Goal: Entertainment & Leisure: Consume media (video, audio)

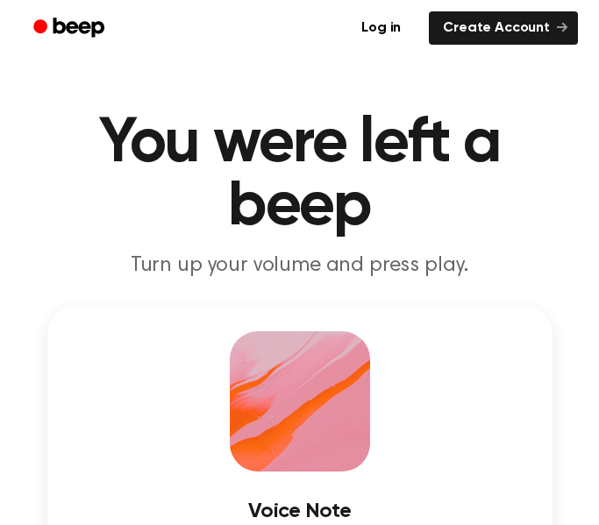
click at [483, 456] on div "Voice Note September 17, 2025 · 07:19 AM 0:00 0:25 Your browser does not suppor…" at bounding box center [299, 478] width 505 height 342
click at [333, 516] on h3 "Voice Note" at bounding box center [300, 512] width 456 height 24
click at [515, 433] on div "Voice Note September 17, 2025 · 07:19 AM 0:00 0:25 Your browser does not suppor…" at bounding box center [299, 478] width 505 height 342
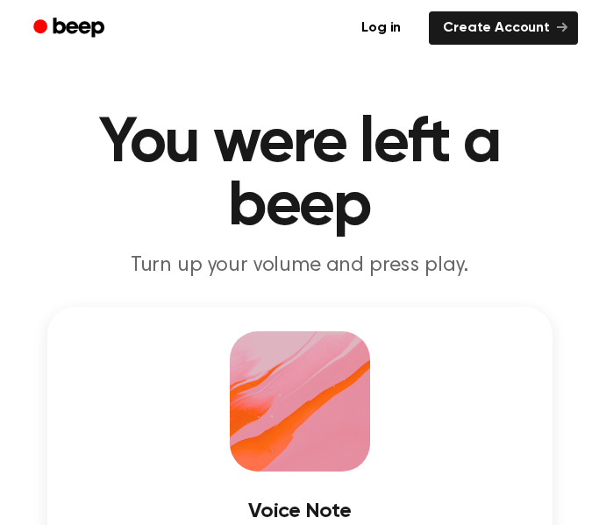
drag, startPoint x: 586, startPoint y: 115, endPoint x: 592, endPoint y: 134, distance: 20.2
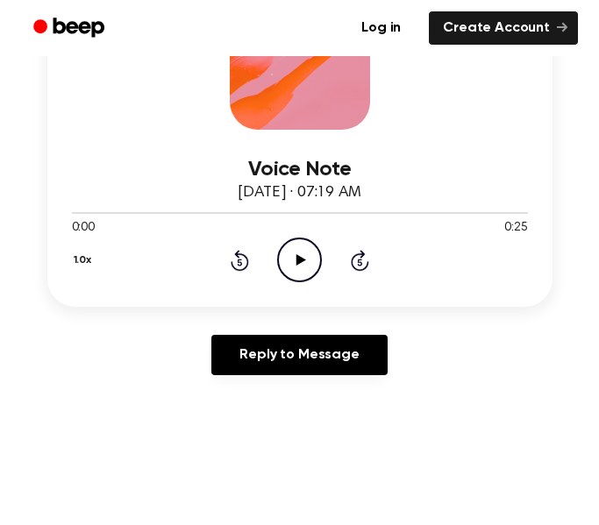
scroll to position [345, 0]
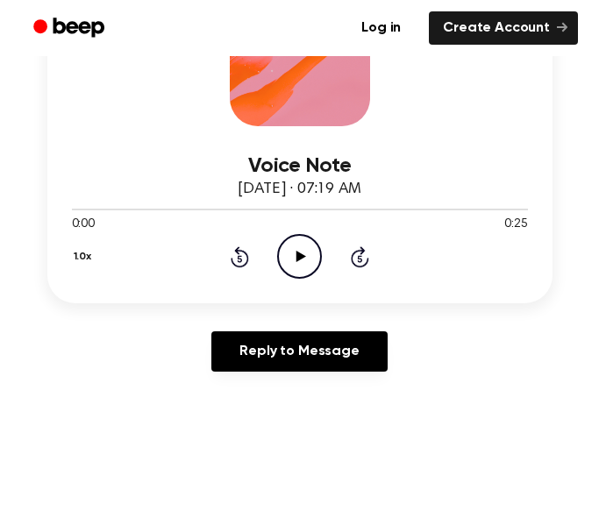
click at [302, 262] on icon "Play Audio" at bounding box center [299, 256] width 45 height 45
click at [293, 253] on icon "Play Audio" at bounding box center [299, 256] width 45 height 45
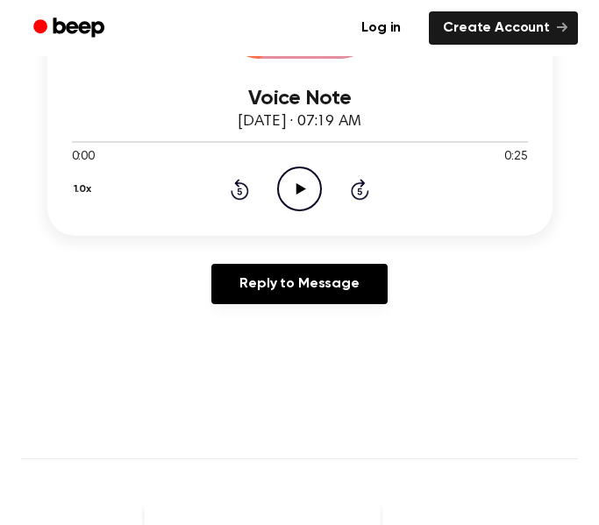
scroll to position [492, 0]
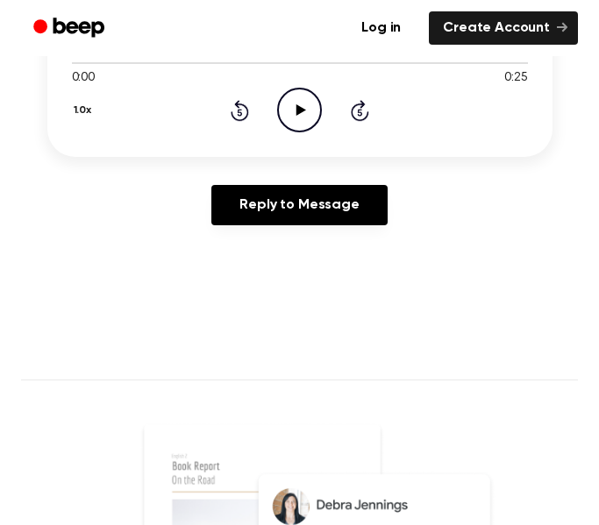
click at [300, 110] on icon at bounding box center [301, 109] width 10 height 11
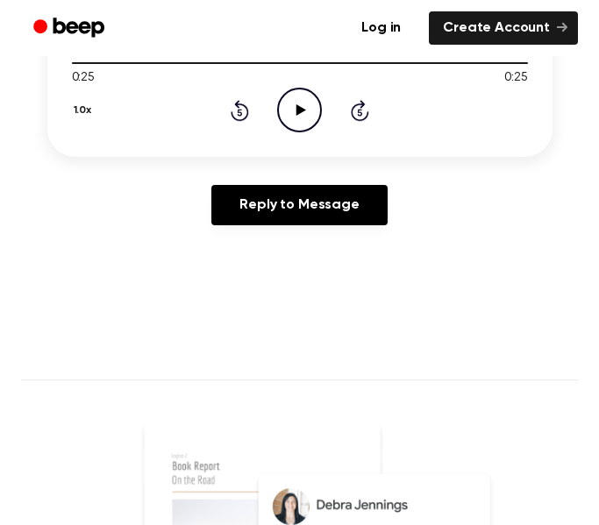
click at [314, 108] on icon "Play Audio" at bounding box center [299, 110] width 45 height 45
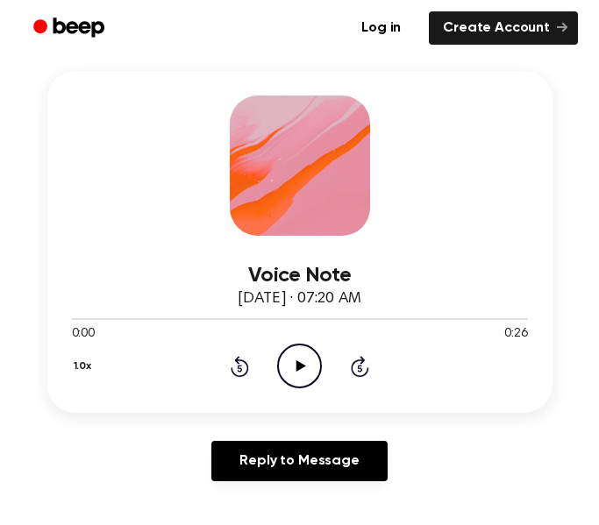
scroll to position [294, 0]
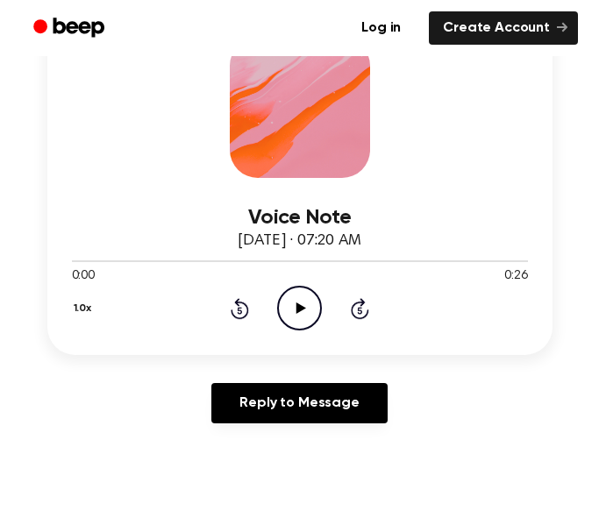
click at [302, 295] on icon "Play Audio" at bounding box center [299, 308] width 45 height 45
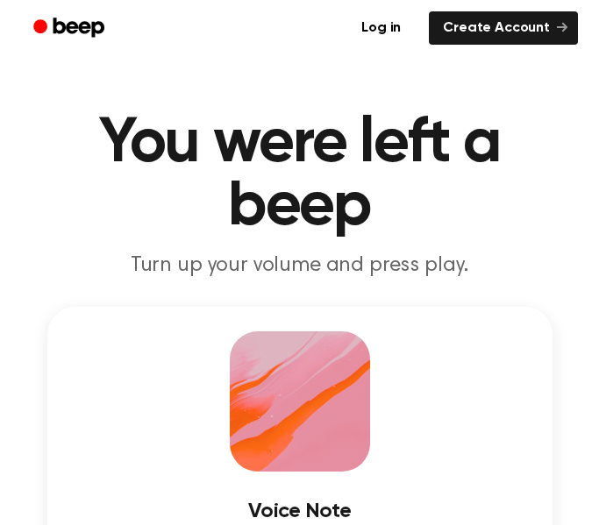
click at [590, 52] on div "Log in Create Account" at bounding box center [299, 28] width 599 height 56
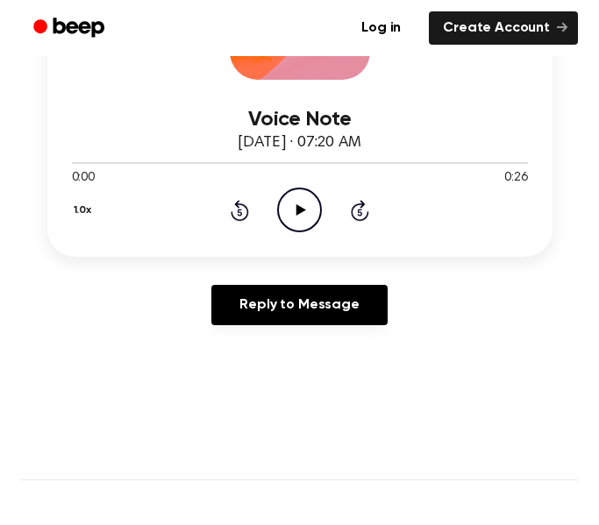
scroll to position [406, 0]
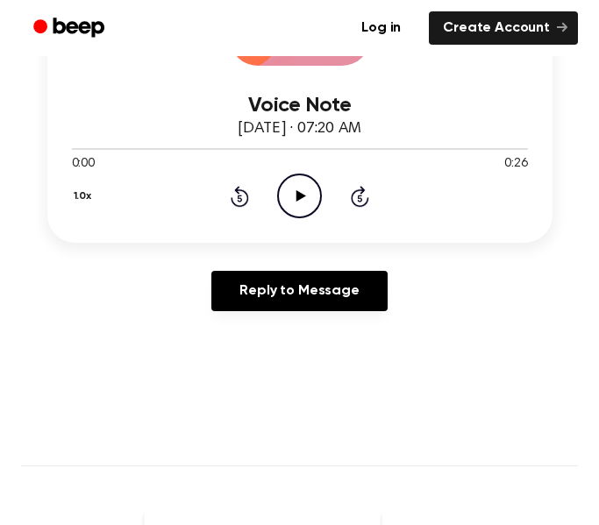
click at [292, 197] on icon "Play Audio" at bounding box center [299, 196] width 45 height 45
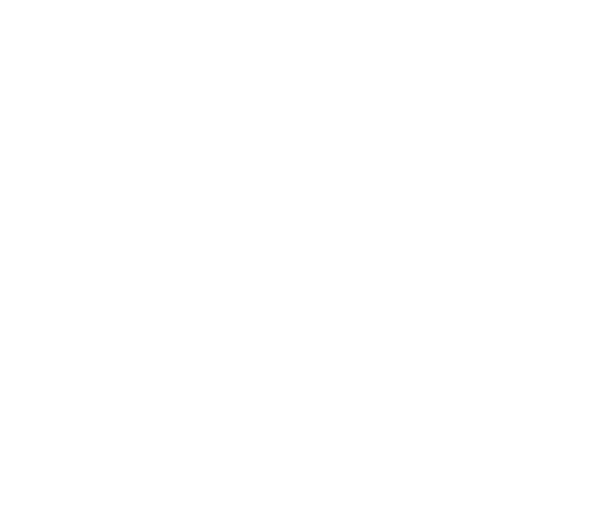
scroll to position [1110, 0]
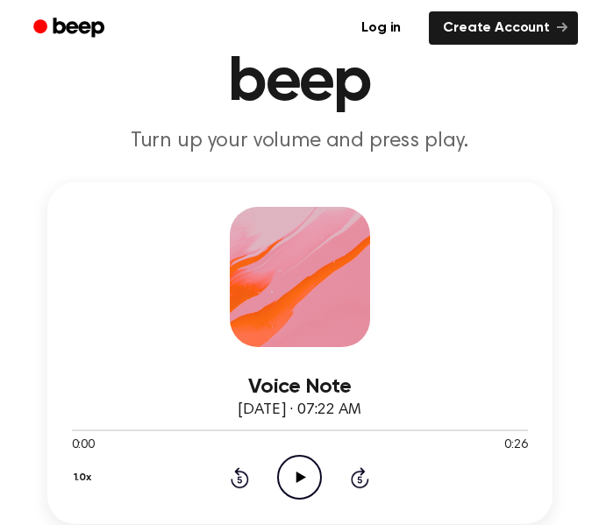
scroll to position [330, 0]
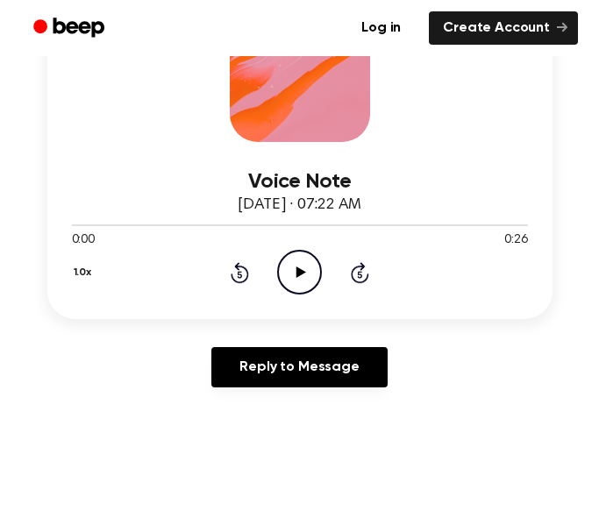
click at [289, 277] on icon "Play Audio" at bounding box center [299, 272] width 45 height 45
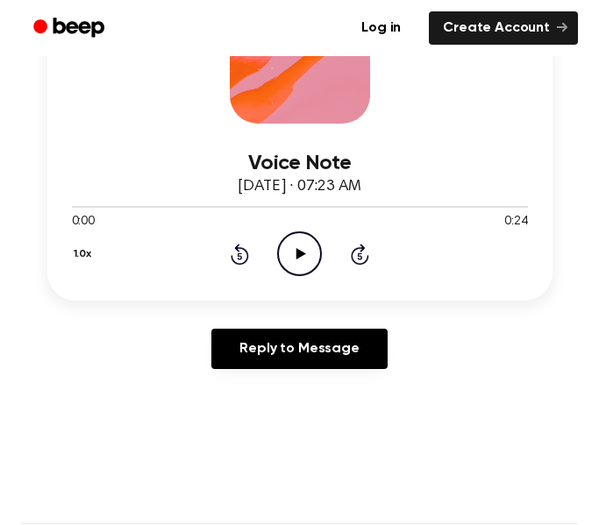
scroll to position [370, 0]
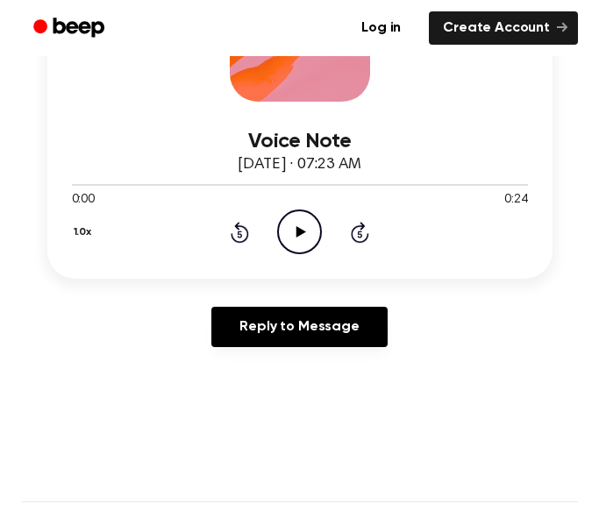
click at [301, 238] on icon "Play Audio" at bounding box center [299, 232] width 45 height 45
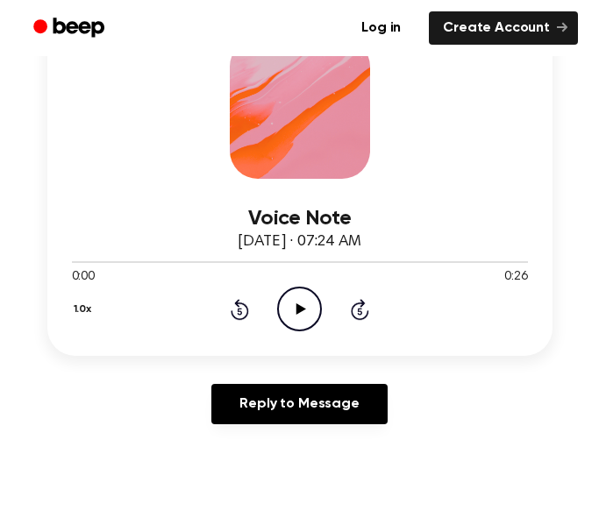
scroll to position [337, 0]
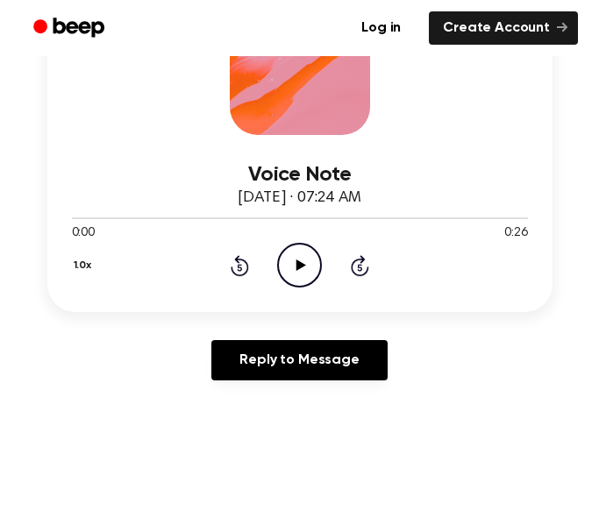
click at [308, 265] on icon "Play Audio" at bounding box center [299, 265] width 45 height 45
click at [303, 266] on icon "Pause Audio" at bounding box center [299, 265] width 45 height 45
click at [303, 266] on icon at bounding box center [301, 265] width 10 height 11
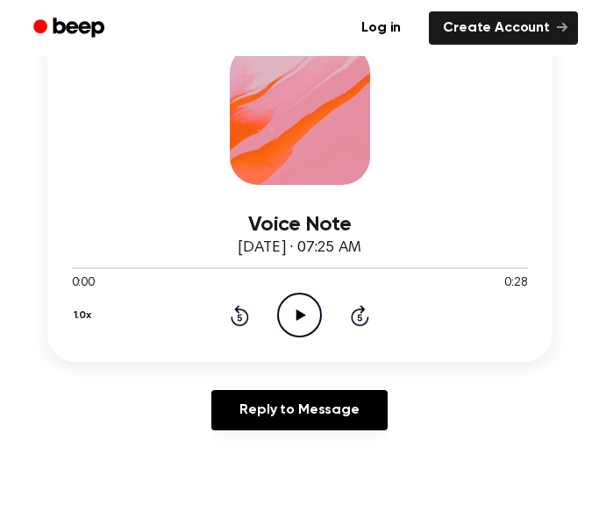
scroll to position [362, 0]
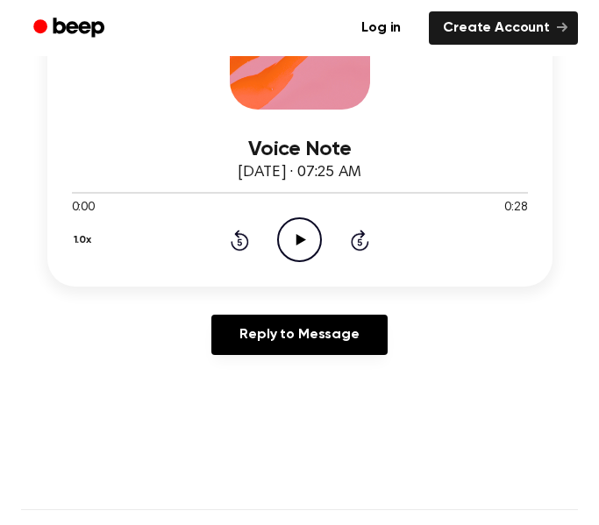
click at [310, 244] on icon "Play Audio" at bounding box center [299, 239] width 45 height 45
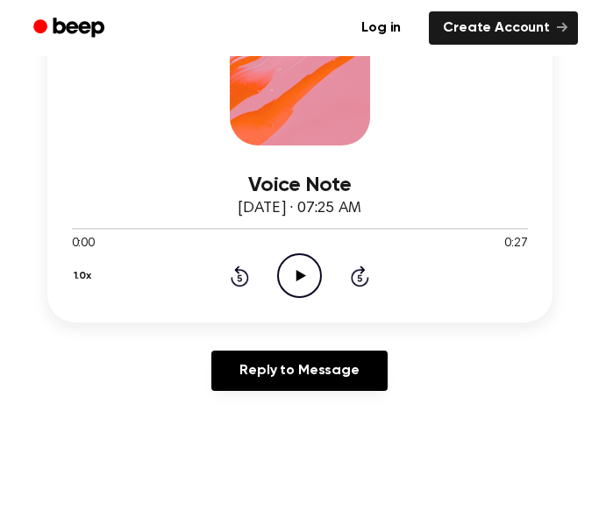
scroll to position [331, 0]
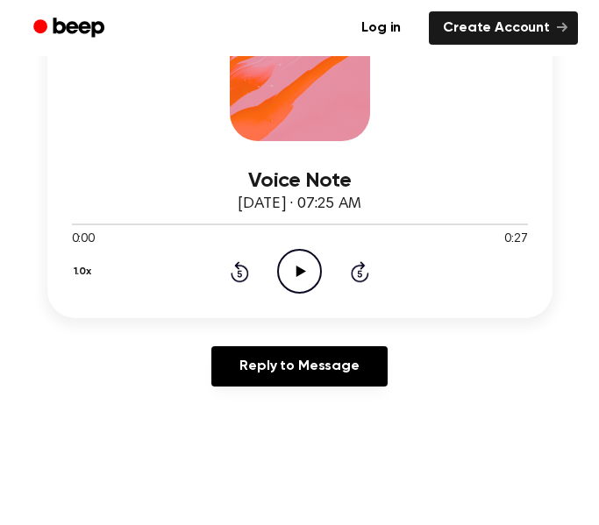
click at [244, 281] on icon at bounding box center [240, 271] width 18 height 21
click at [286, 279] on icon "Play Audio" at bounding box center [299, 271] width 45 height 45
click at [583, 457] on main "You were left a beep Turn up your volume and press play. Voice Note September 1…" at bounding box center [299, 478] width 599 height 1619
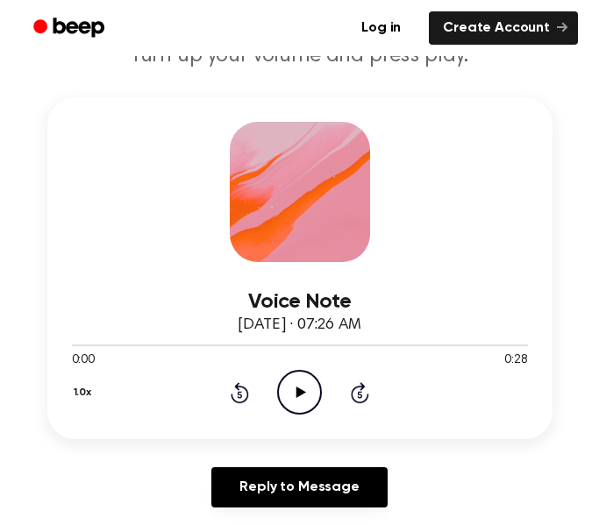
scroll to position [224, 0]
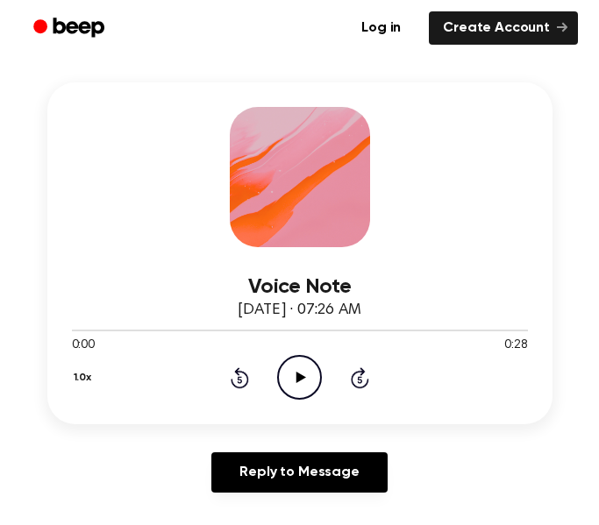
click at [292, 381] on icon "Play Audio" at bounding box center [299, 377] width 45 height 45
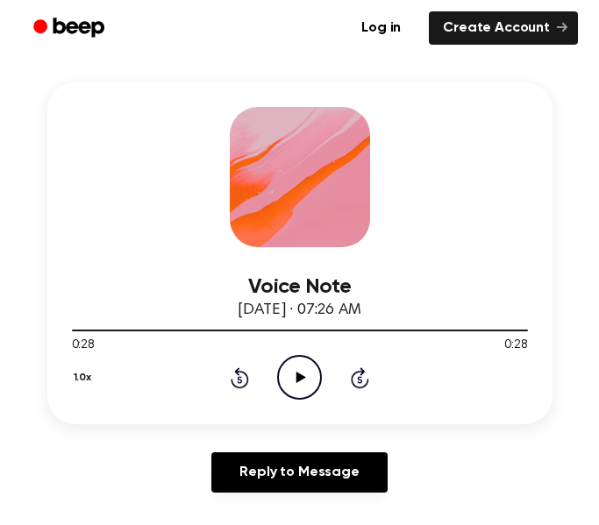
click at [292, 382] on icon "Play Audio" at bounding box center [299, 377] width 45 height 45
click at [297, 377] on icon at bounding box center [301, 377] width 10 height 11
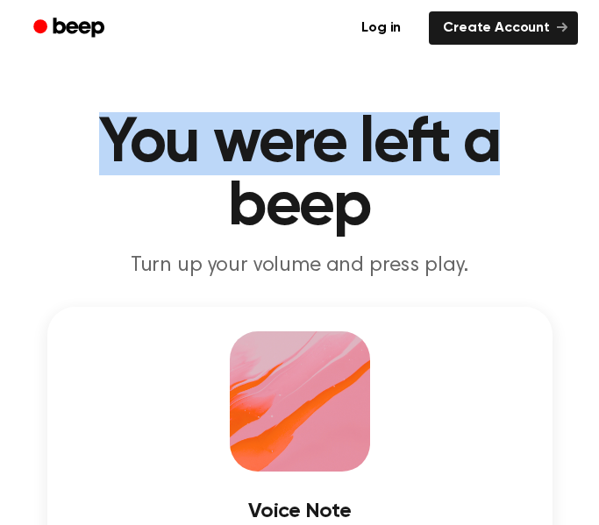
drag, startPoint x: 586, startPoint y: 42, endPoint x: 580, endPoint y: 97, distance: 55.6
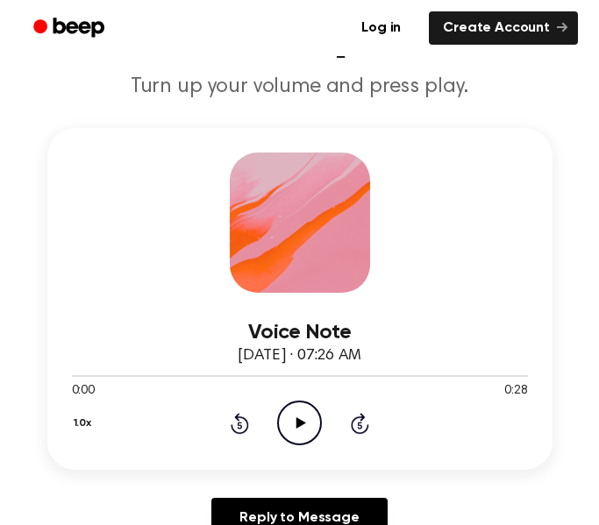
scroll to position [276, 0]
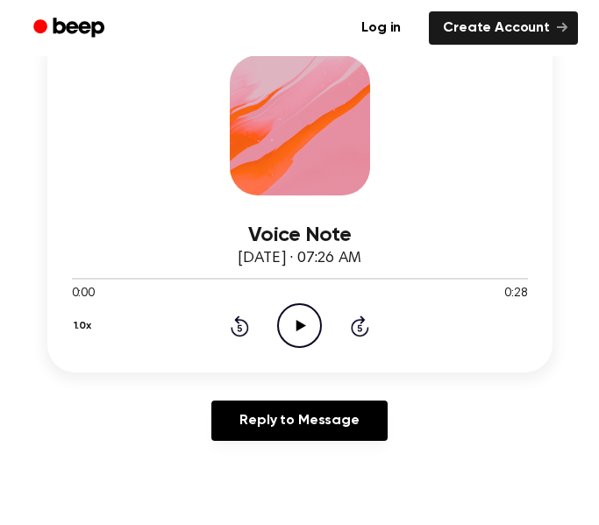
click at [300, 321] on icon "Play Audio" at bounding box center [299, 325] width 45 height 45
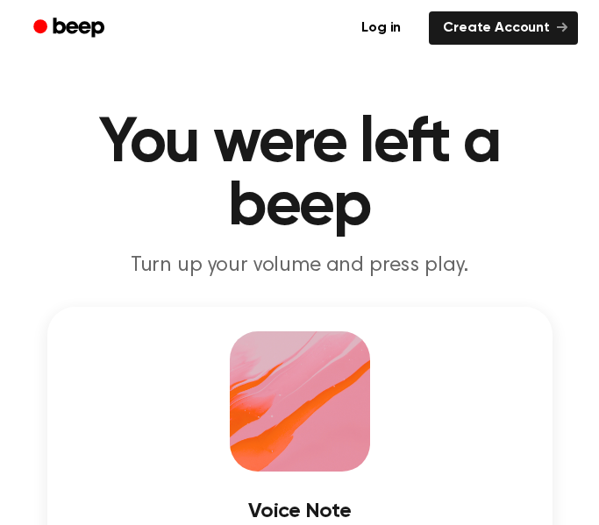
scroll to position [180, 0]
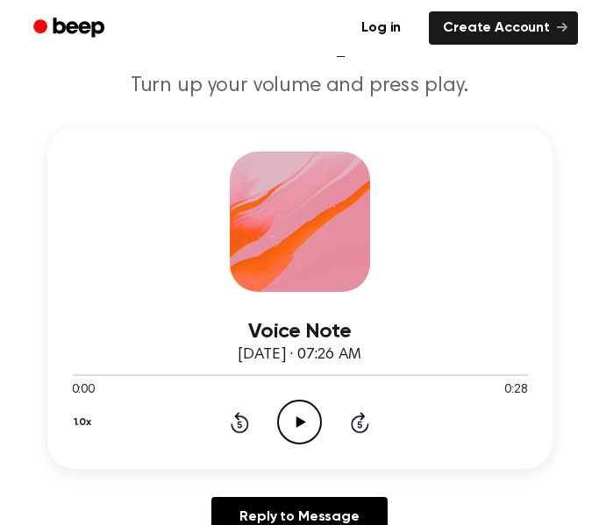
click at [303, 423] on icon at bounding box center [301, 421] width 10 height 11
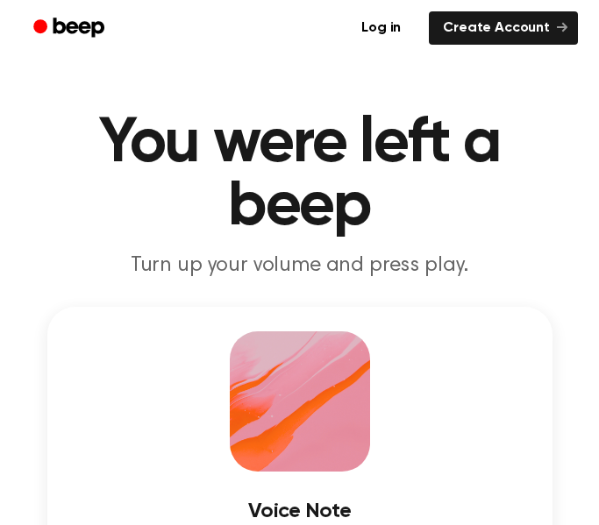
drag, startPoint x: 588, startPoint y: 83, endPoint x: 588, endPoint y: 117, distance: 34.2
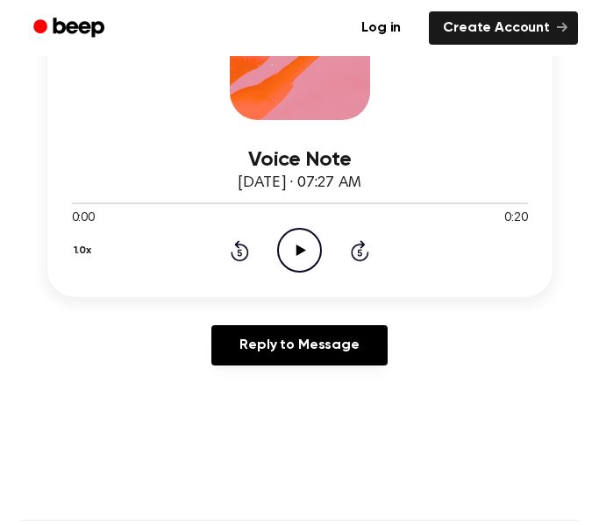
scroll to position [402, 0]
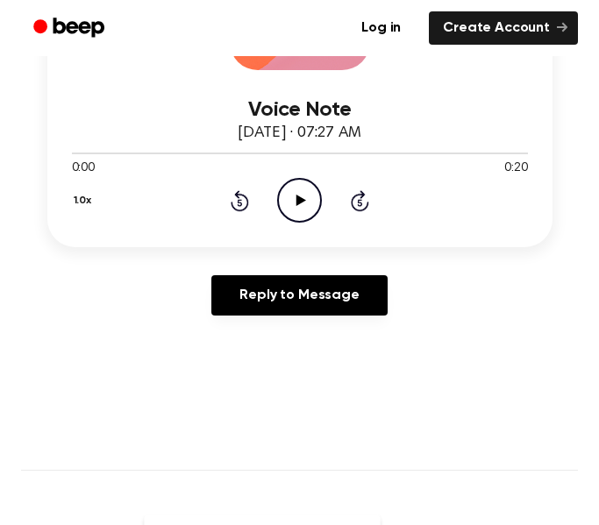
click at [298, 204] on icon at bounding box center [301, 200] width 10 height 11
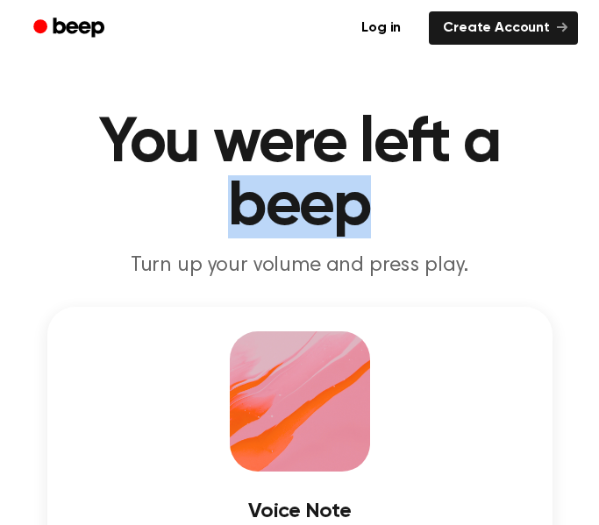
drag, startPoint x: 586, startPoint y: 94, endPoint x: 598, endPoint y: 196, distance: 103.3
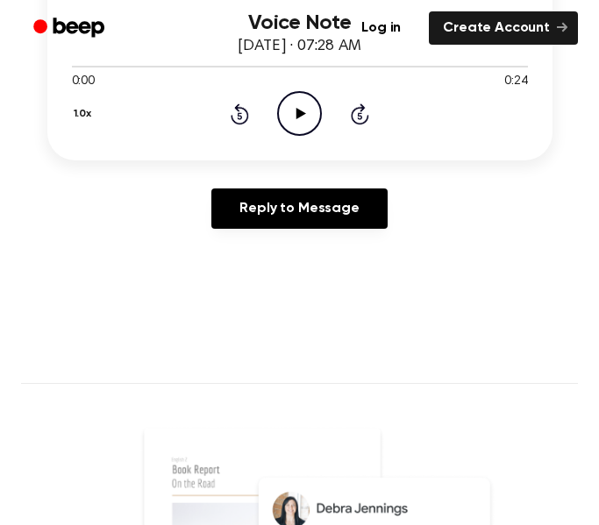
scroll to position [553, 0]
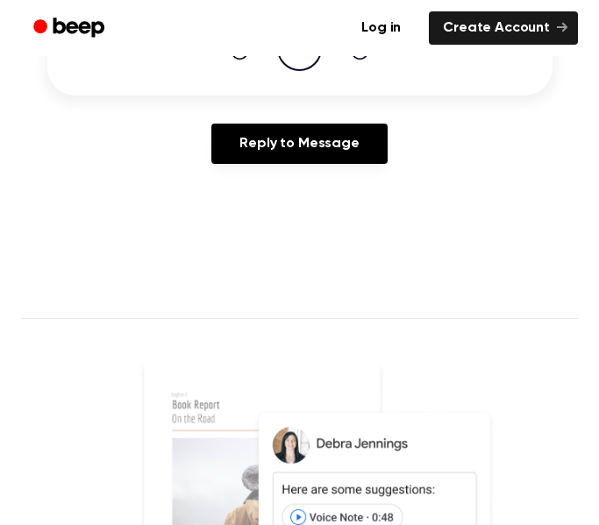
click at [295, 62] on icon "Play Audio" at bounding box center [299, 48] width 45 height 45
